Goal: Task Accomplishment & Management: Manage account settings

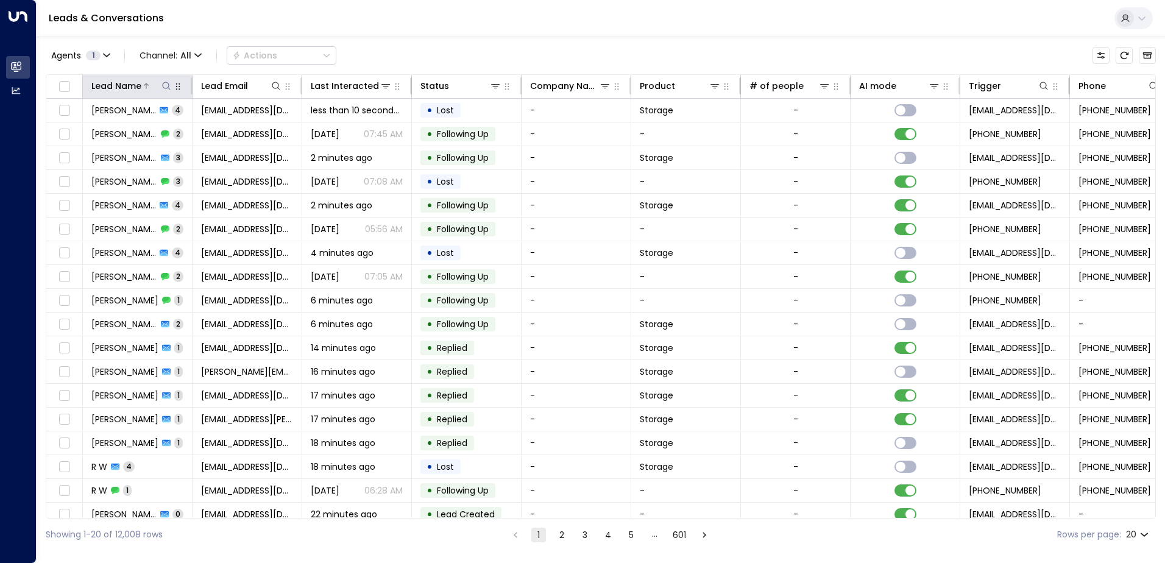
click at [152, 85] on div at bounding box center [156, 86] width 31 height 12
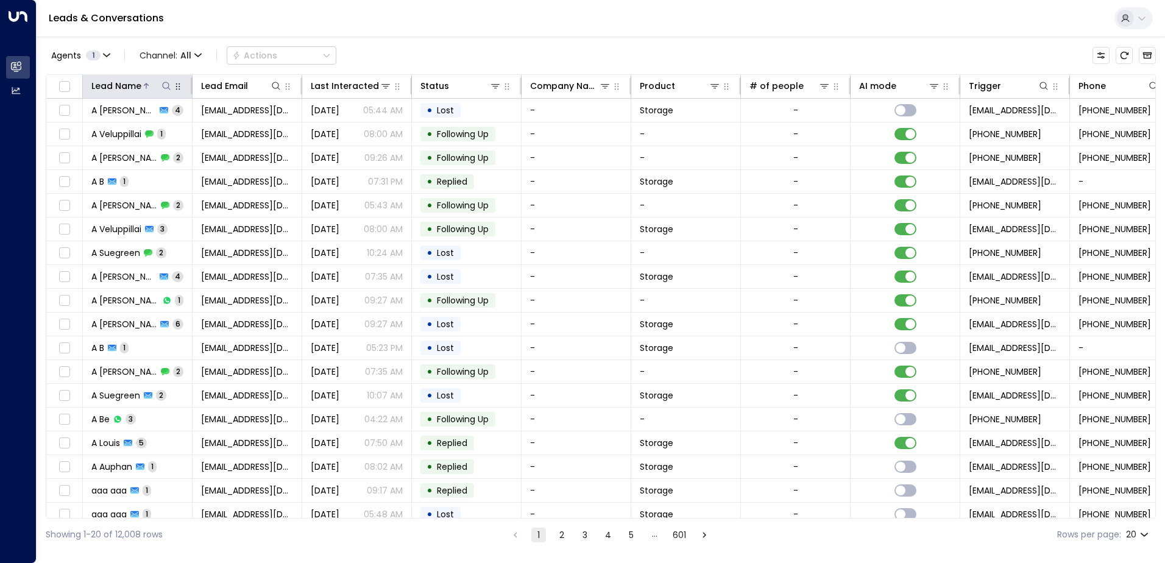
click at [166, 87] on icon at bounding box center [166, 86] width 10 height 10
click at [144, 126] on input "text" at bounding box center [166, 130] width 168 height 23
type input "******"
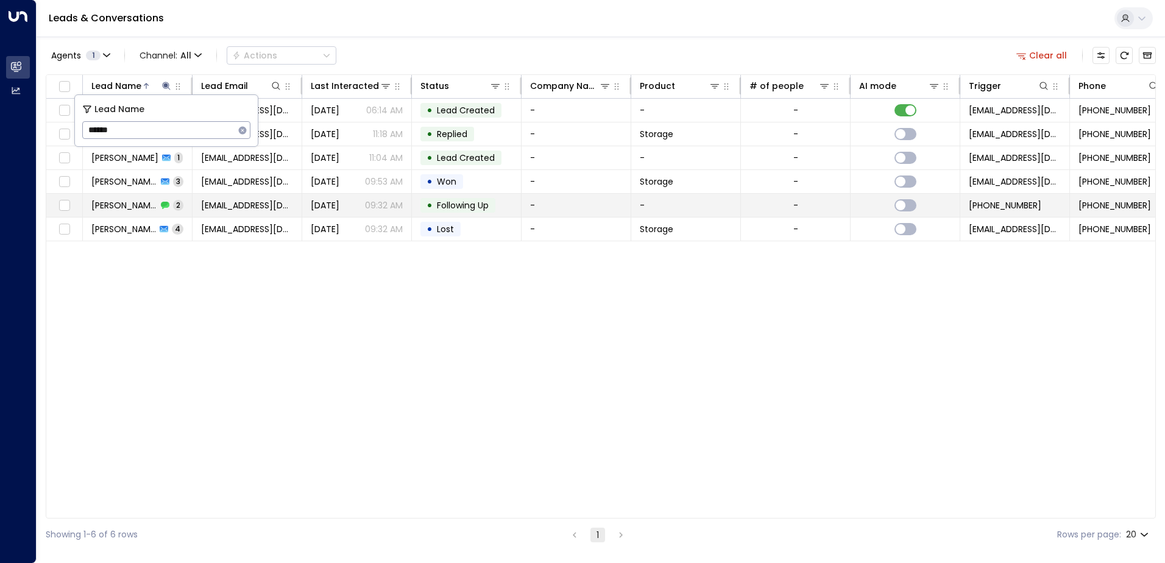
click at [453, 208] on span "Following Up" at bounding box center [463, 205] width 52 height 12
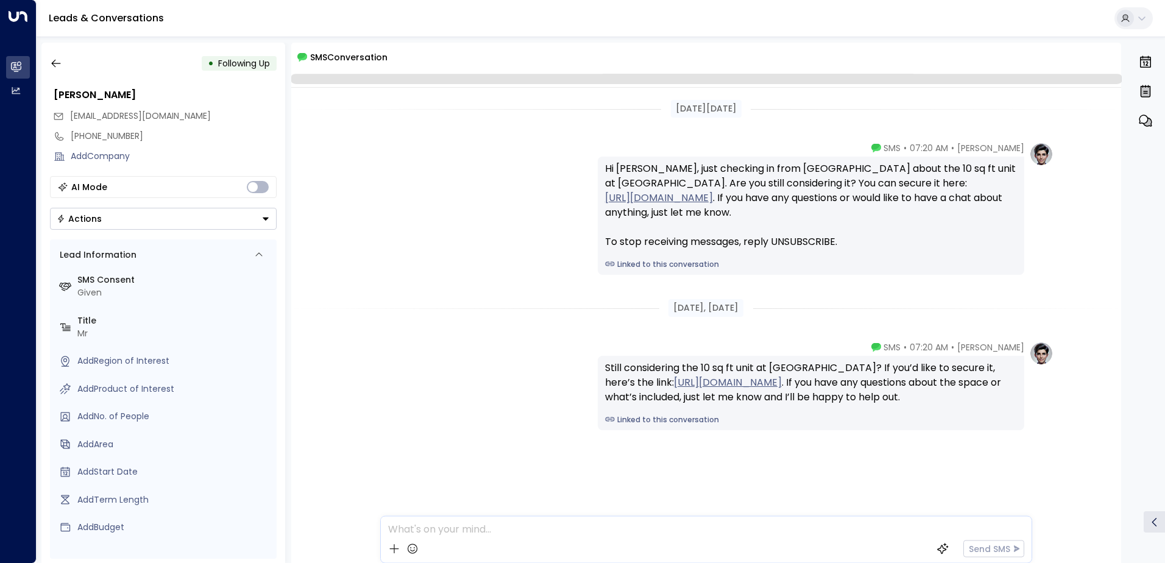
scroll to position [4, 0]
